Goal: Task Accomplishment & Management: Complete application form

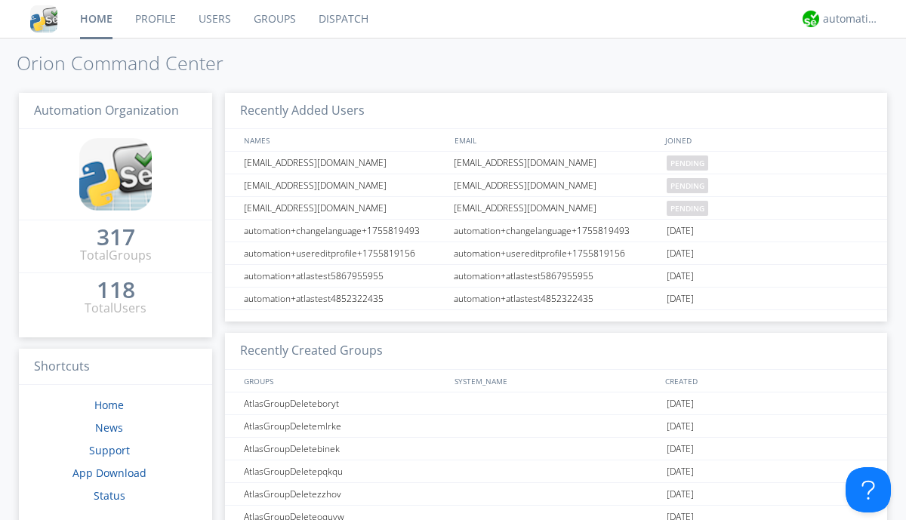
click at [214, 19] on link "Users" at bounding box center [214, 19] width 55 height 38
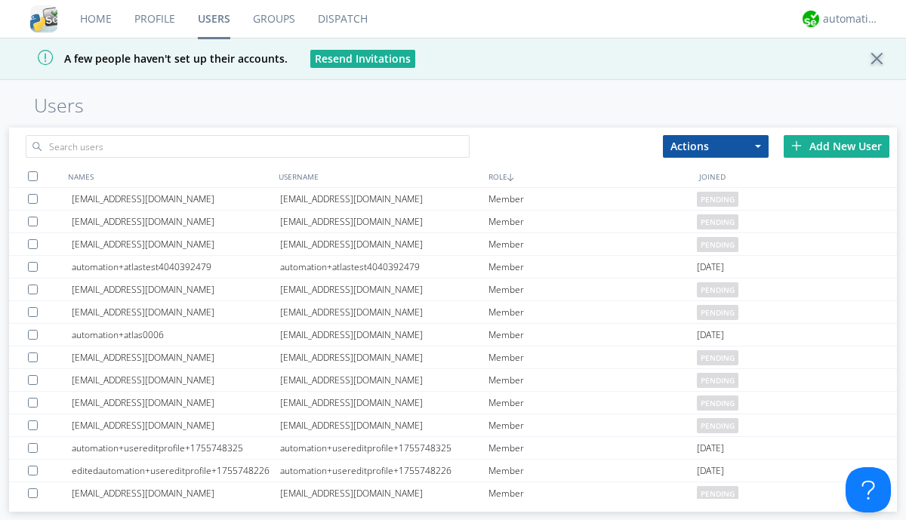
click at [837, 146] on div "Add New User" at bounding box center [837, 146] width 106 height 23
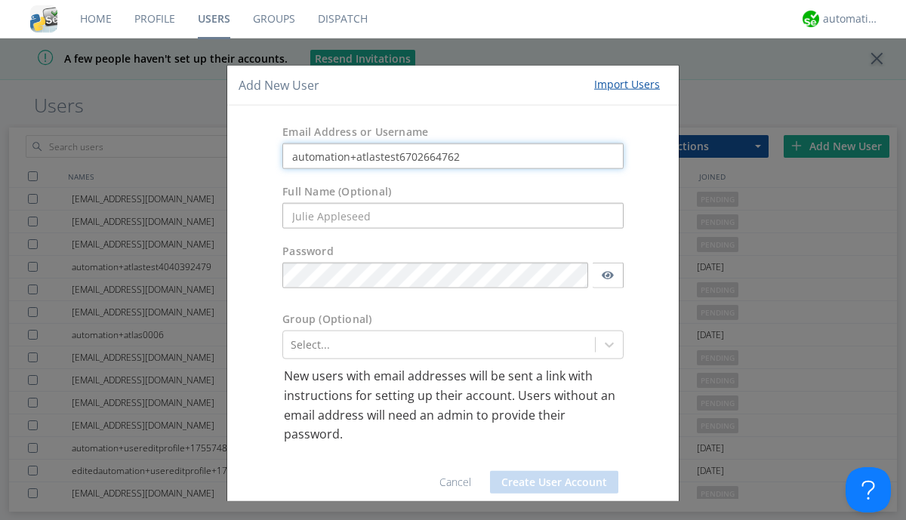
type input "automation+atlastest6702664762"
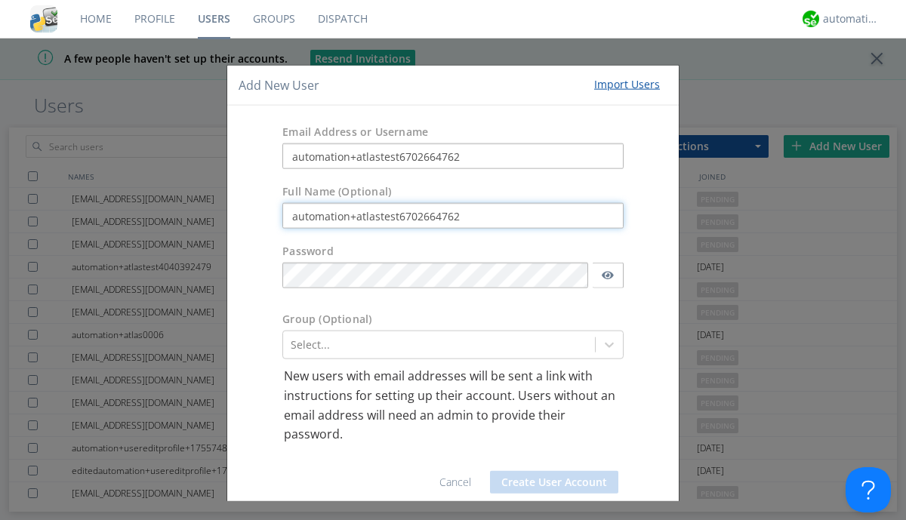
type input "automation+atlastest6702664762"
click at [548, 482] on button "Create User Account" at bounding box center [554, 481] width 128 height 23
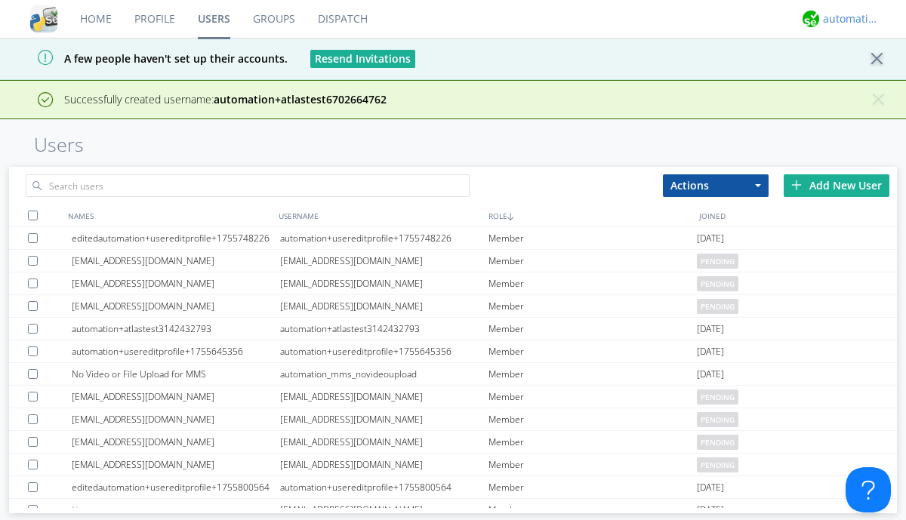
click at [847, 19] on div "automation+atlas" at bounding box center [851, 18] width 57 height 15
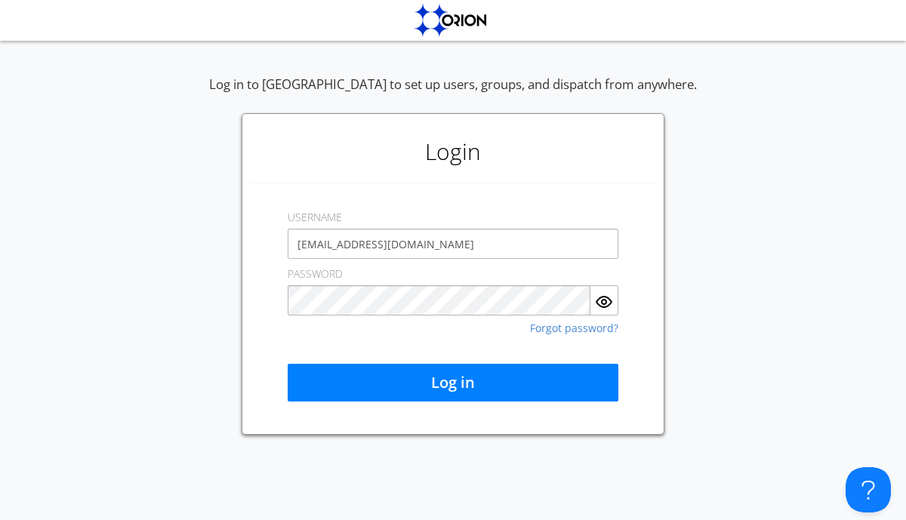
type input "[EMAIL_ADDRESS][DOMAIN_NAME]"
click at [453, 383] on button "Log in" at bounding box center [453, 383] width 331 height 38
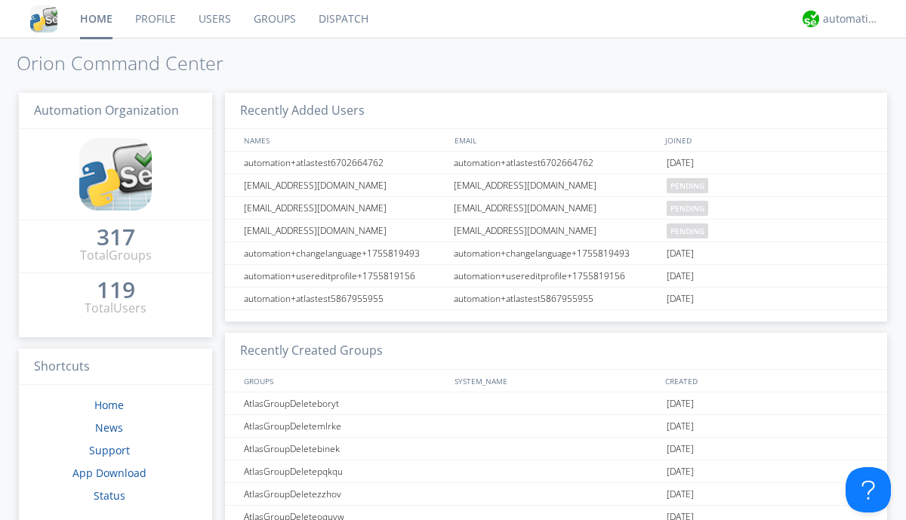
click at [214, 19] on link "Users" at bounding box center [214, 19] width 55 height 38
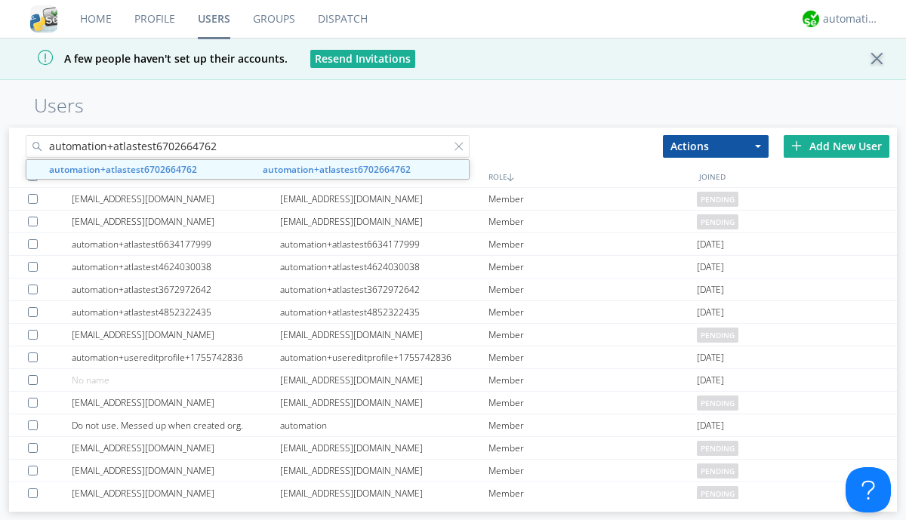
type input "automation+atlastest6702664762"
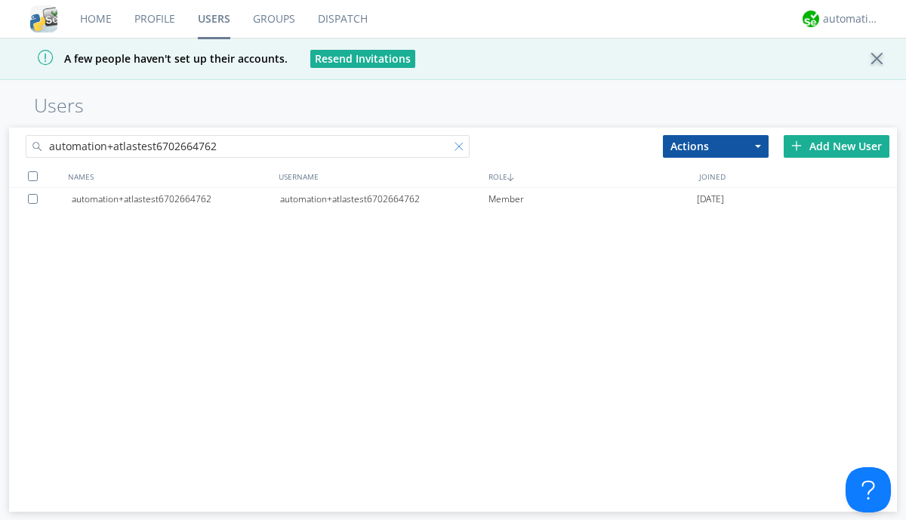
click at [462, 149] on div at bounding box center [462, 149] width 15 height 15
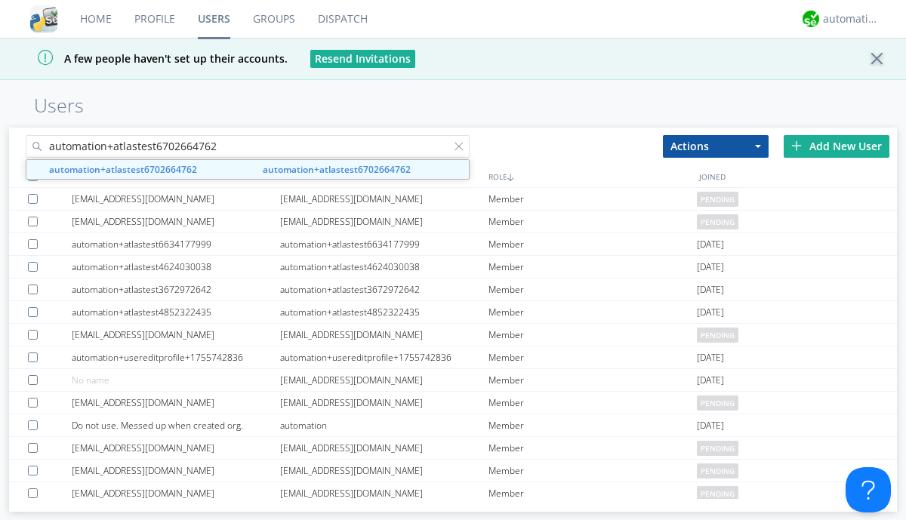
type input "automation+atlastest6702664762"
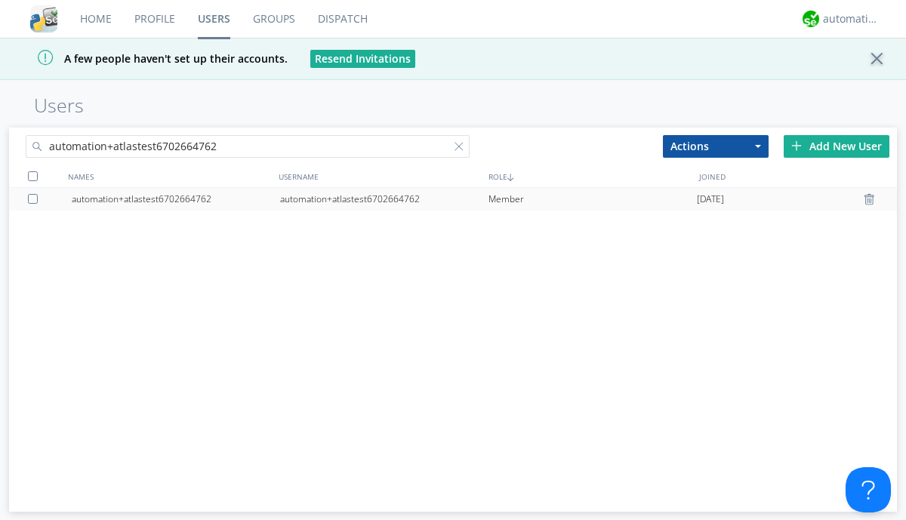
click at [871, 199] on div at bounding box center [871, 199] width 15 height 12
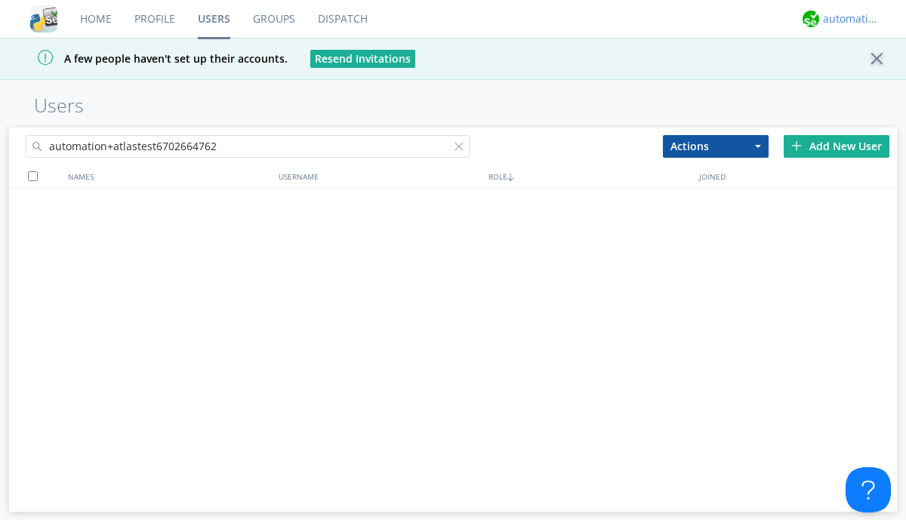
click at [847, 19] on div "automation+atlas" at bounding box center [851, 18] width 57 height 15
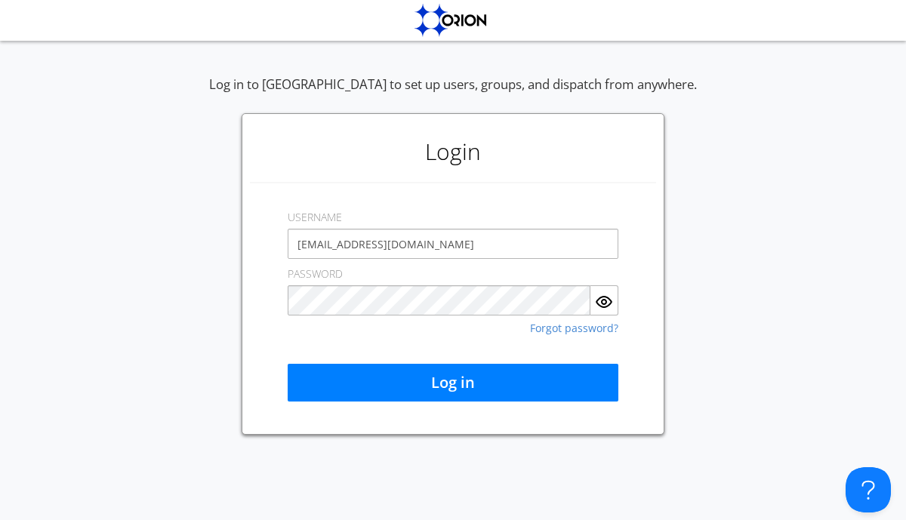
type input "[EMAIL_ADDRESS][DOMAIN_NAME]"
click at [453, 383] on button "Log in" at bounding box center [453, 383] width 331 height 38
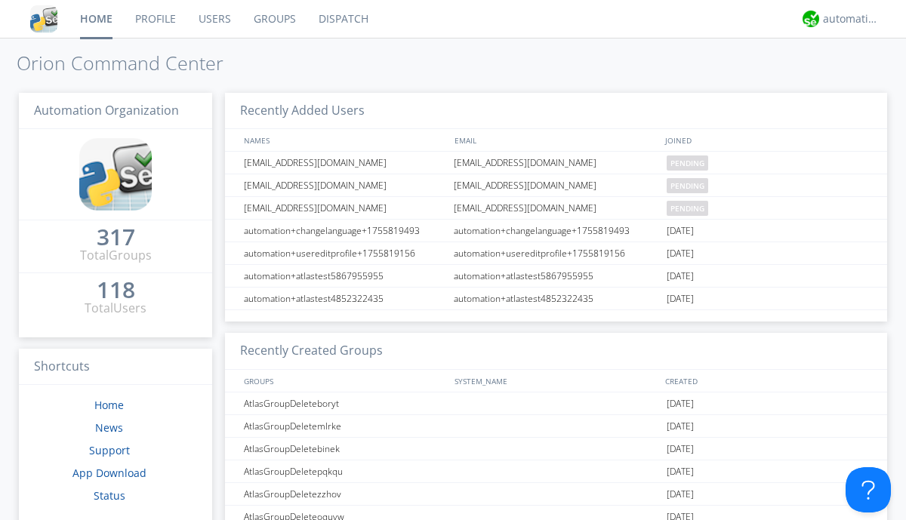
click at [214, 19] on link "Users" at bounding box center [214, 19] width 55 height 38
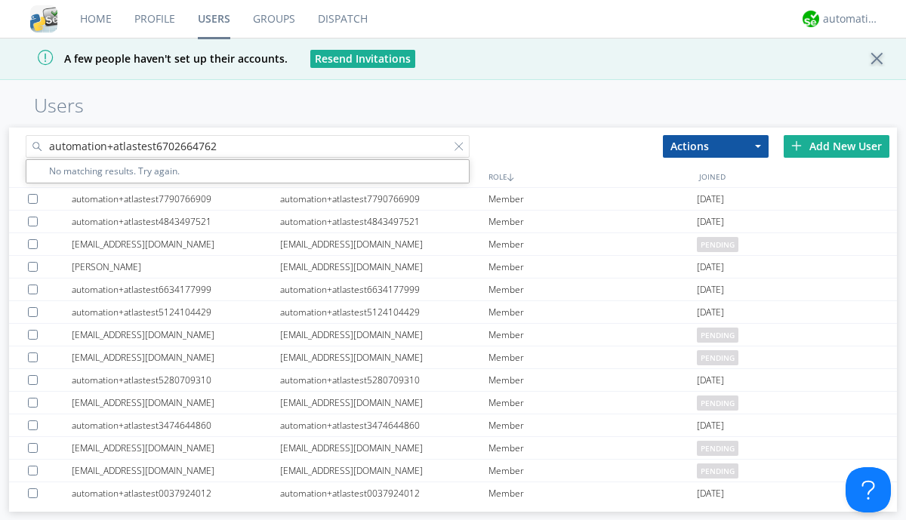
type input "automation+atlastest6702664762"
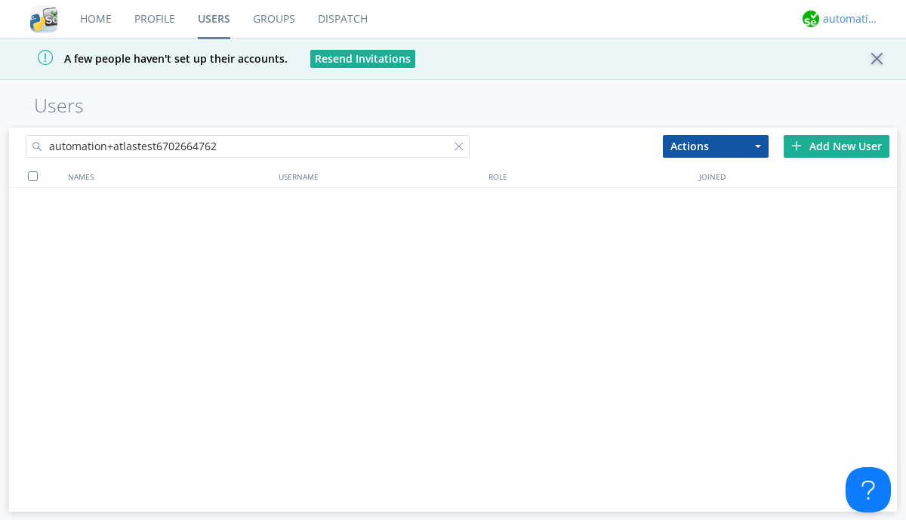
click at [847, 19] on div "automation+atlas" at bounding box center [851, 18] width 57 height 15
